Goal: Task Accomplishment & Management: Use online tool/utility

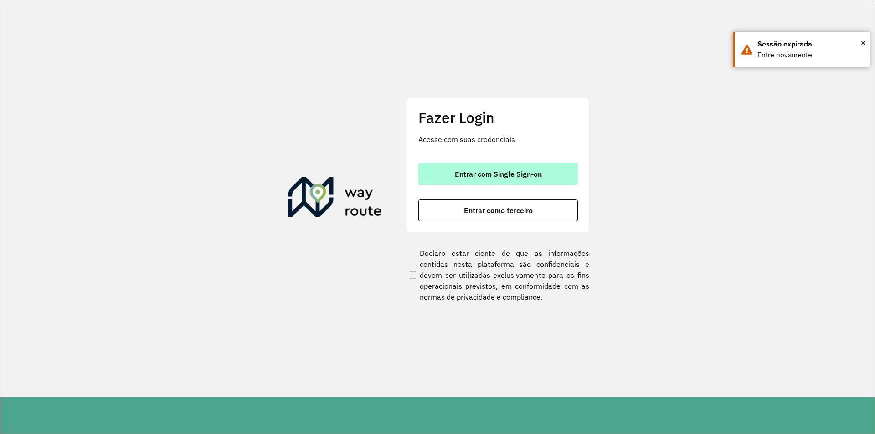
click at [505, 174] on span "Entrar com Single Sign-on" at bounding box center [498, 173] width 87 height 7
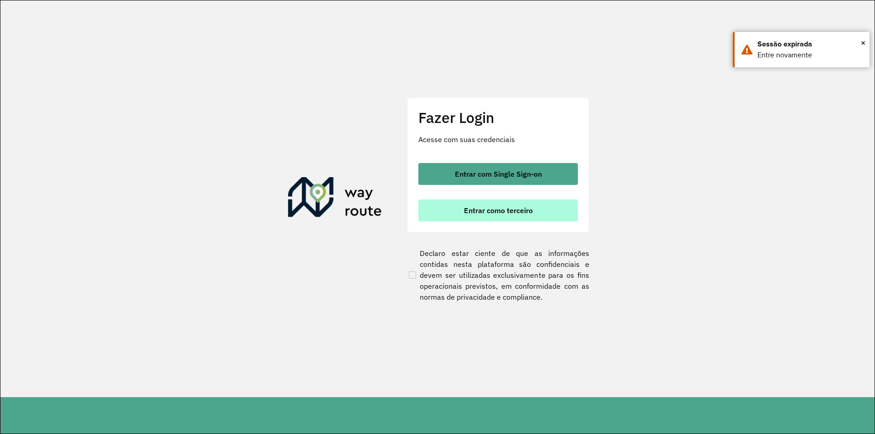
click at [516, 211] on span "Entrar como terceiro" at bounding box center [498, 210] width 69 height 7
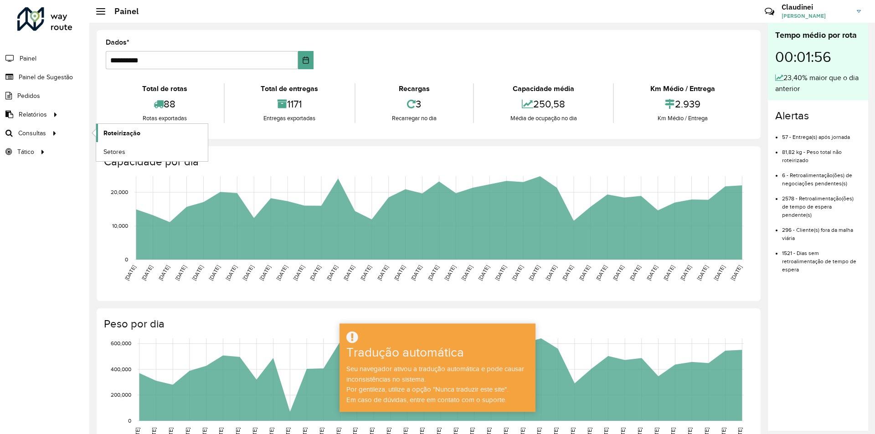
click at [127, 131] on font "Roteirização" at bounding box center [121, 132] width 37 height 7
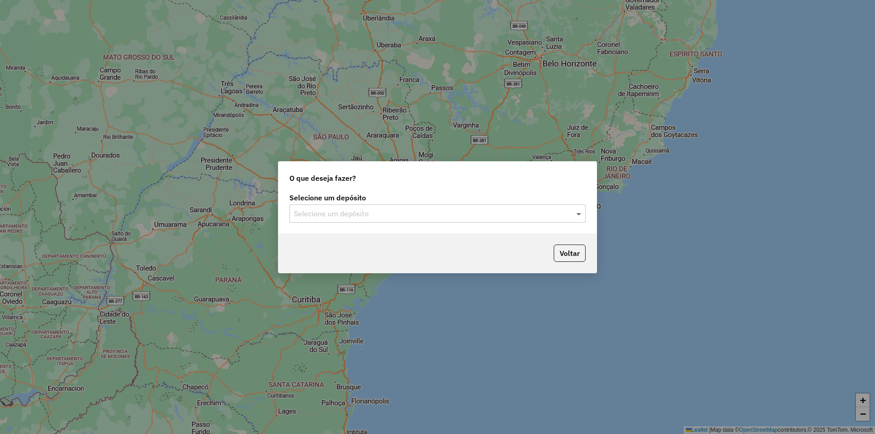
click at [578, 214] on span at bounding box center [579, 213] width 11 height 11
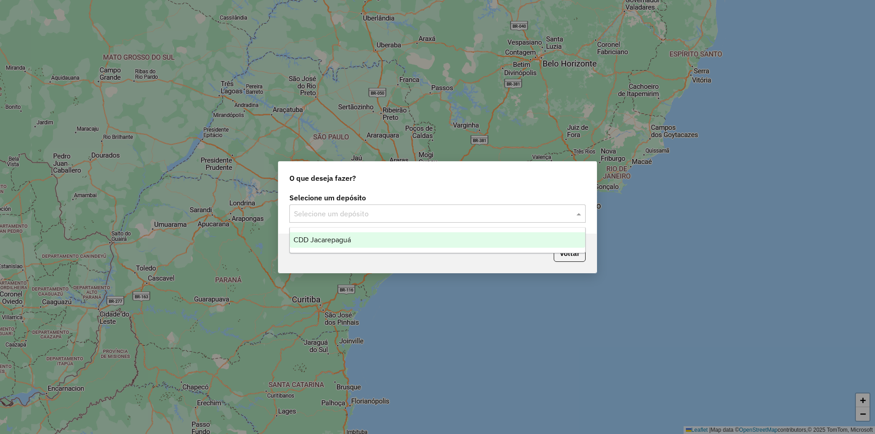
click at [357, 242] on div "CDD Jacarepaguá" at bounding box center [437, 239] width 295 height 15
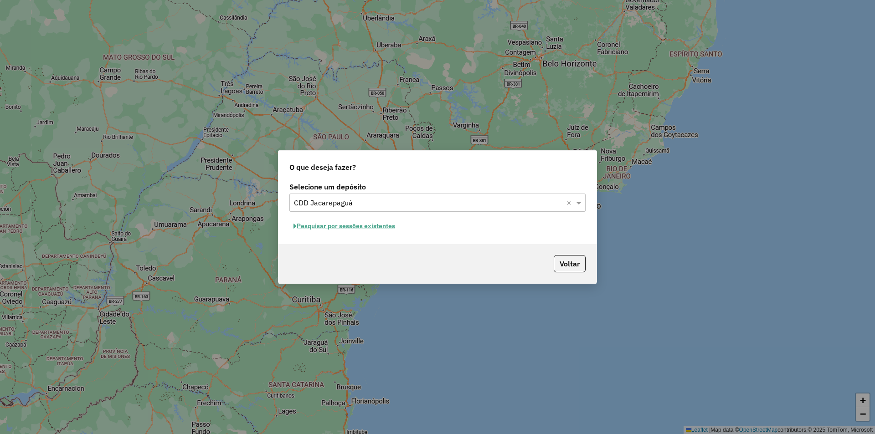
drag, startPoint x: 358, startPoint y: 222, endPoint x: 366, endPoint y: 226, distance: 9.0
click at [366, 226] on button "Pesquisar por sessões existentes" at bounding box center [344, 226] width 110 height 14
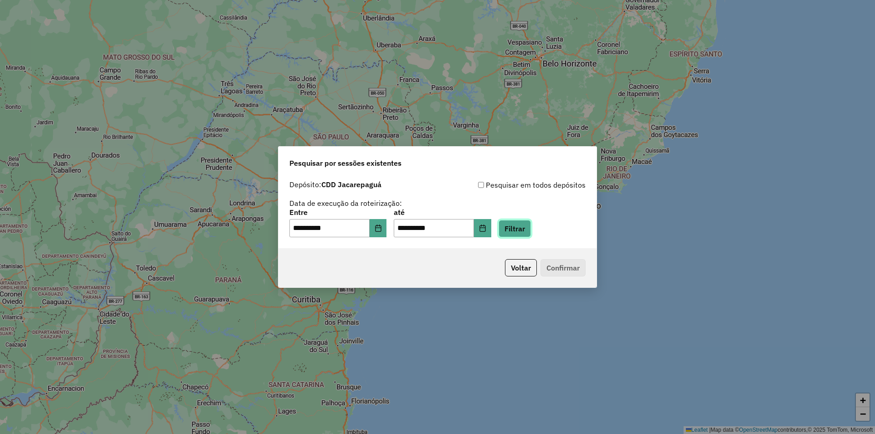
click at [530, 229] on button "Filtrar" at bounding box center [514, 228] width 32 height 17
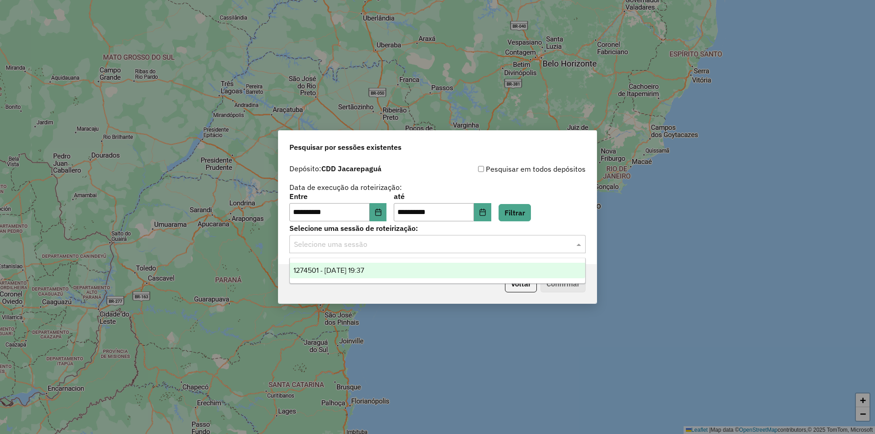
click at [369, 249] on input "text" at bounding box center [428, 244] width 269 height 11
click at [334, 267] on span "1274501 - [DATE] 19:37" at bounding box center [328, 271] width 71 height 8
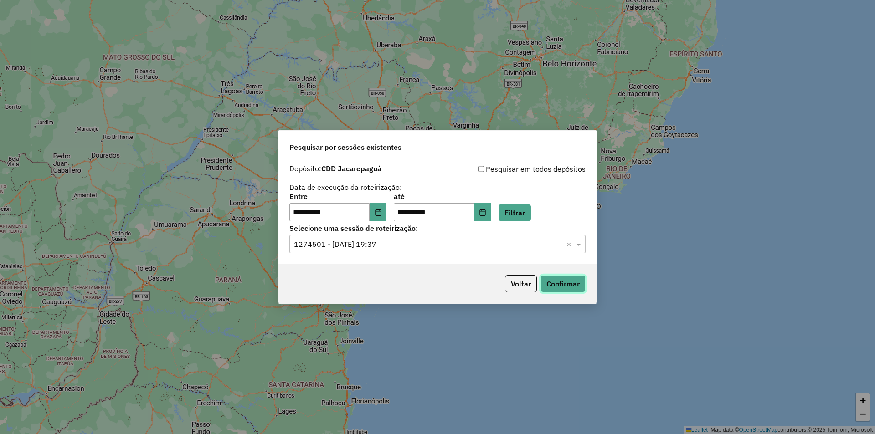
click at [564, 284] on button "Confirmar" at bounding box center [562, 283] width 45 height 17
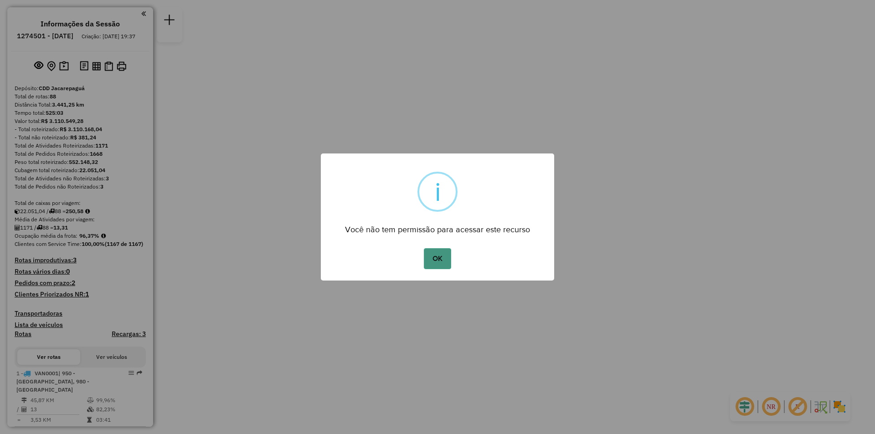
click at [433, 260] on button "OK" at bounding box center [437, 258] width 27 height 21
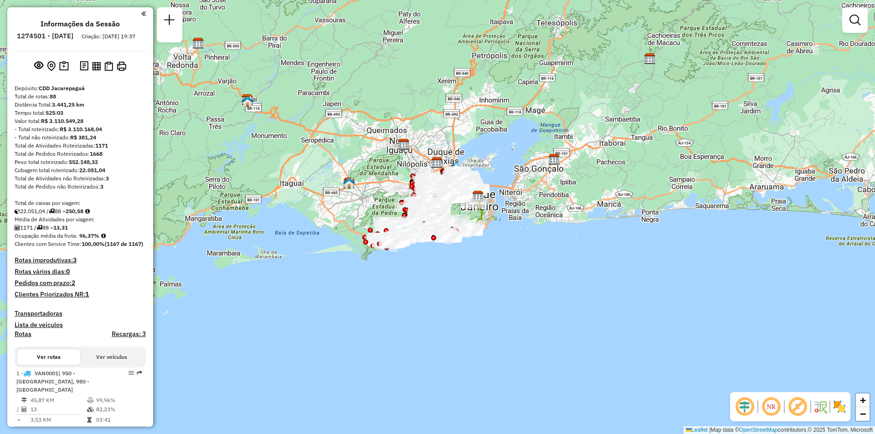
scroll to position [2660, 0]
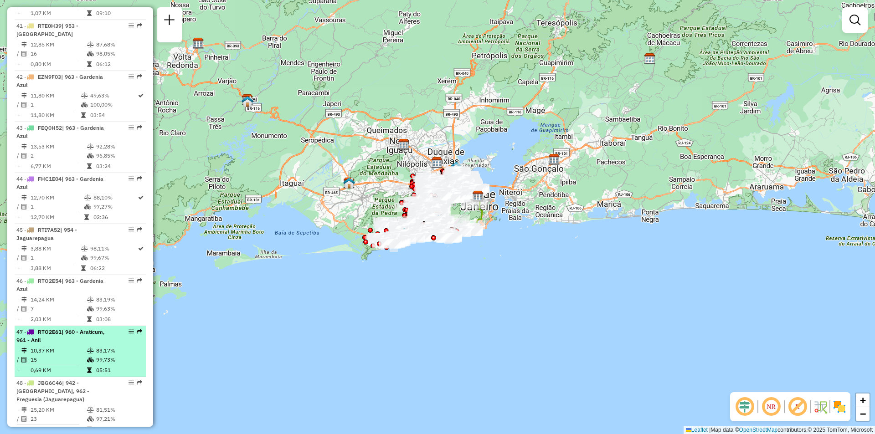
drag, startPoint x: 136, startPoint y: 217, endPoint x: 128, endPoint y: 217, distance: 8.2
click at [137, 329] on em at bounding box center [139, 331] width 5 height 5
select select "**********"
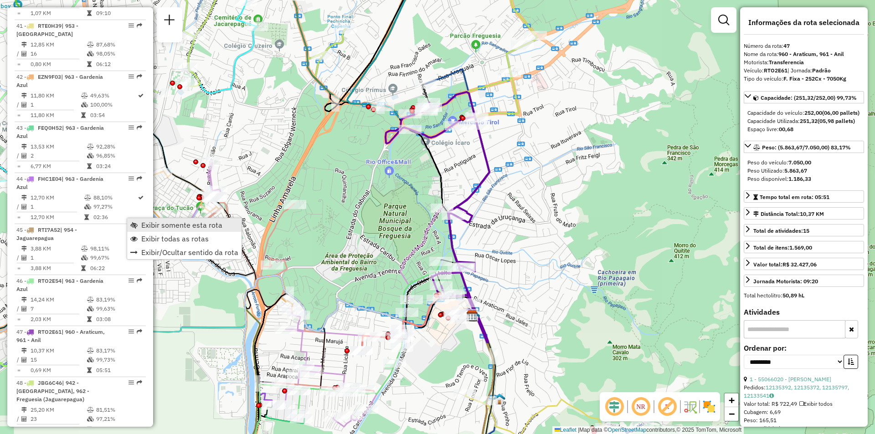
click at [153, 224] on span "Exibir somente esta rota" at bounding box center [181, 224] width 81 height 7
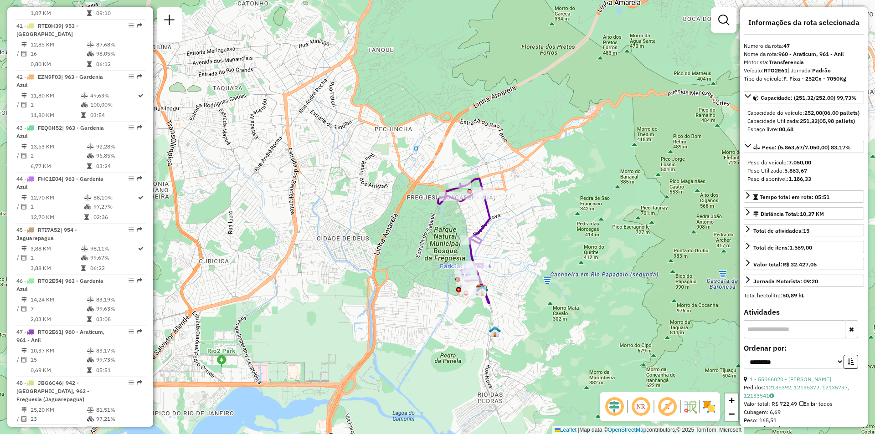
scroll to position [2354, 0]
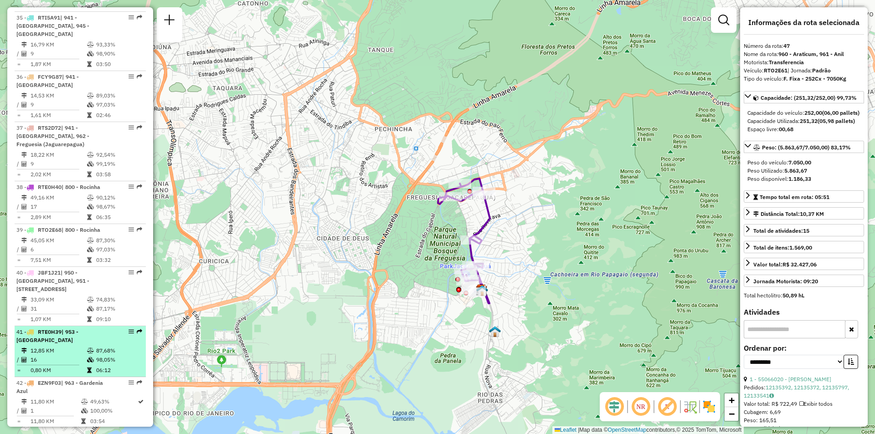
click at [142, 326] on li "41 - RTE0H39 | 953 - Rio das Pedra 12,85 KM 87,68% / 16 98,05% = 0,80 KM 06:12" at bounding box center [80, 351] width 131 height 51
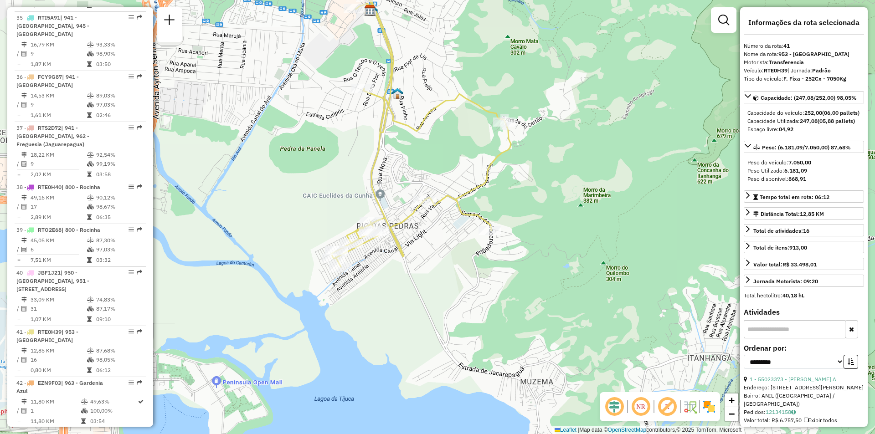
drag, startPoint x: 435, startPoint y: 305, endPoint x: 420, endPoint y: 221, distance: 84.8
click at [420, 221] on div "Janela de atendimento Grade de atendimento Capacidade Transportadoras Veículos …" at bounding box center [437, 217] width 875 height 434
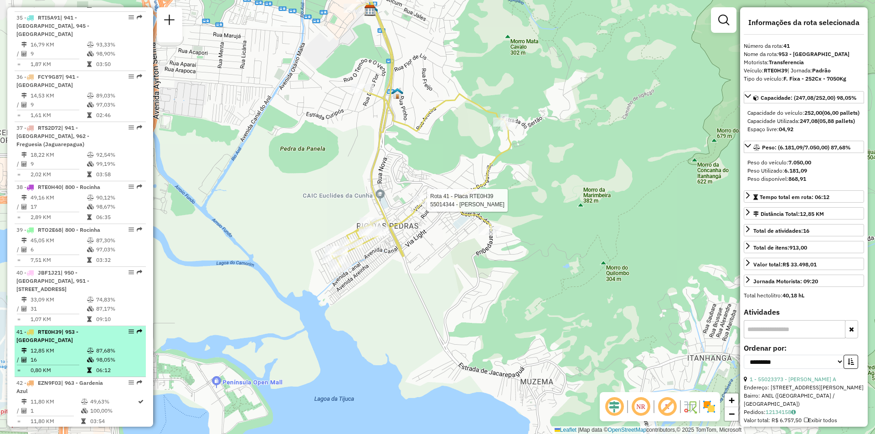
click at [125, 329] on div at bounding box center [128, 331] width 27 height 5
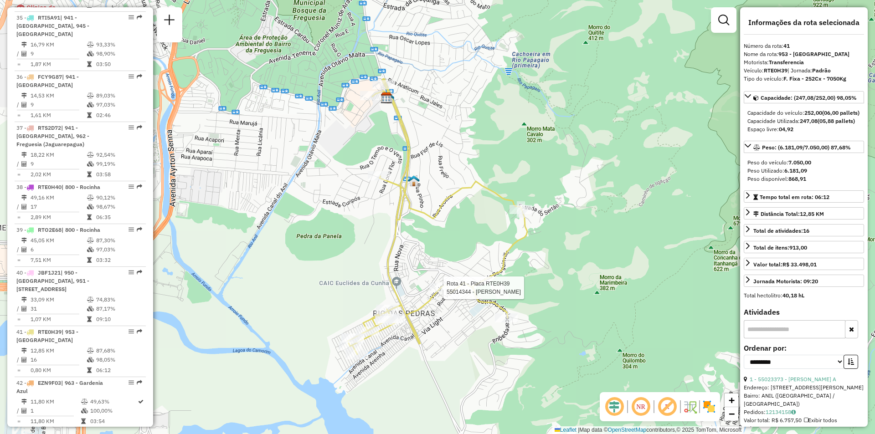
scroll to position [2660, 0]
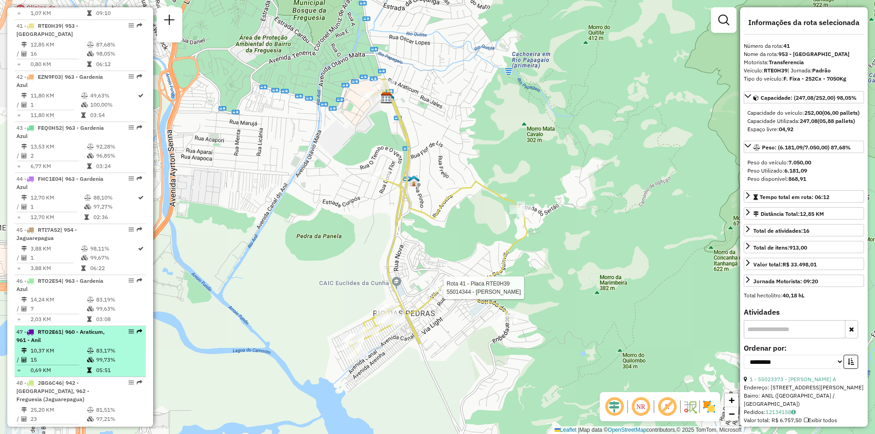
click at [133, 329] on div at bounding box center [128, 331] width 27 height 5
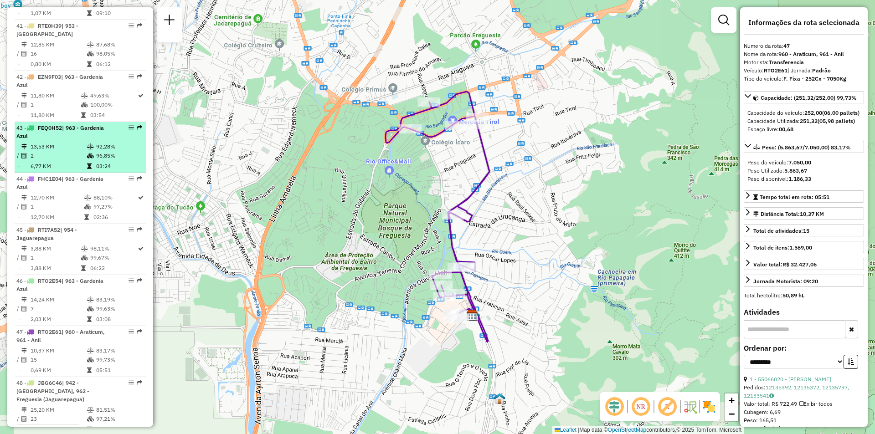
click at [125, 125] on div at bounding box center [128, 127] width 27 height 5
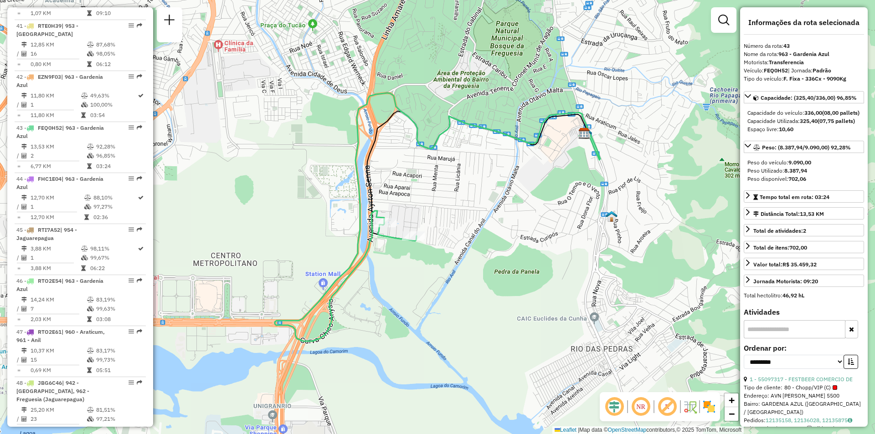
scroll to position [2149, 0]
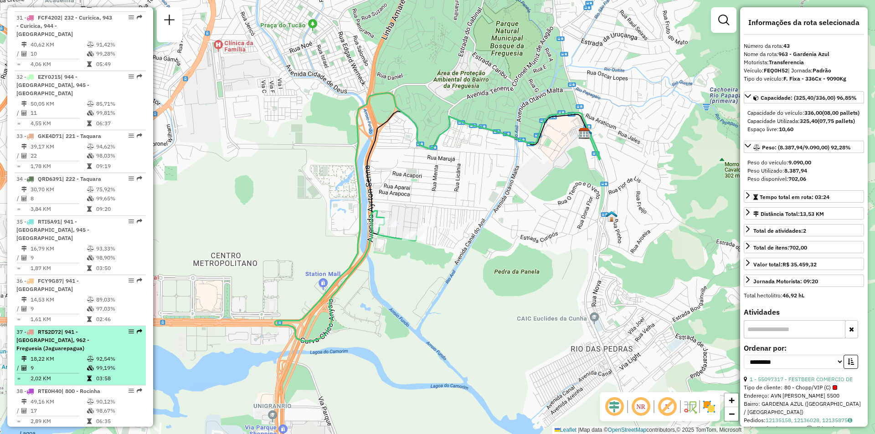
click at [120, 329] on div at bounding box center [128, 331] width 27 height 5
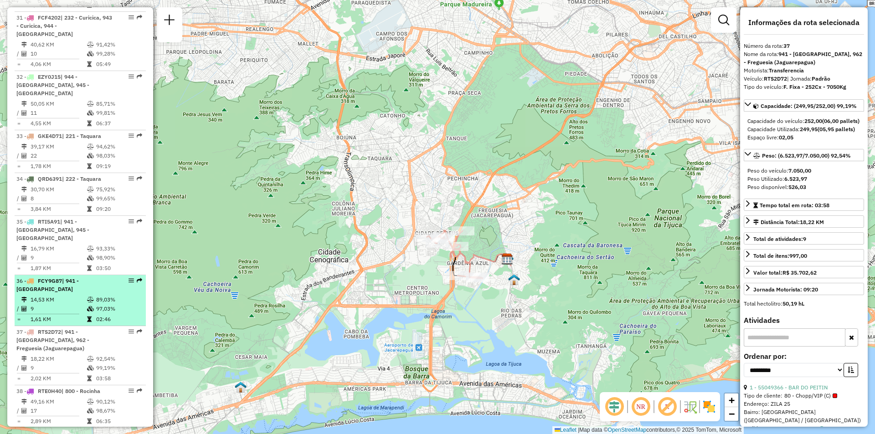
click at [138, 278] on em at bounding box center [139, 280] width 5 height 5
